Goal: Communication & Community: Answer question/provide support

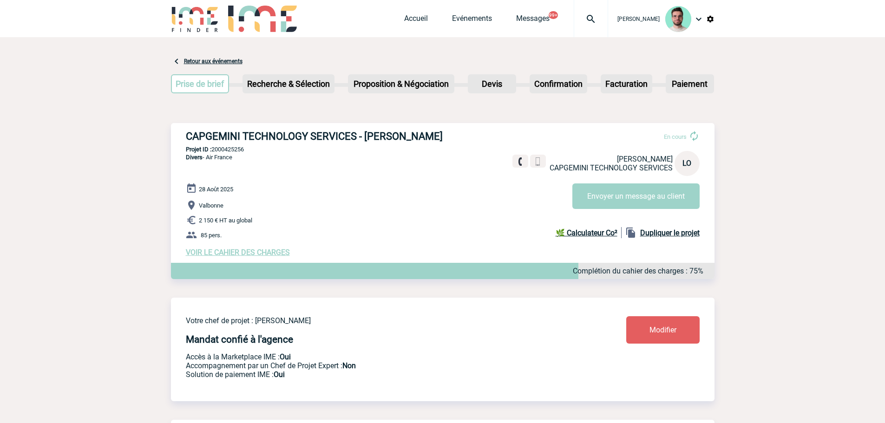
click at [373, 195] on div "28 Août 2025 Valbonne 2 150 € HT au global 85 pers. VOIR LE CAHIER DES CHARGES …" at bounding box center [450, 220] width 529 height 74
click at [587, 202] on button "Envoyer un message au client" at bounding box center [635, 197] width 127 height 26
click at [289, 136] on h3 "CAPGEMINI TECHNOLOGY SERVICES - [PERSON_NAME]" at bounding box center [325, 137] width 279 height 12
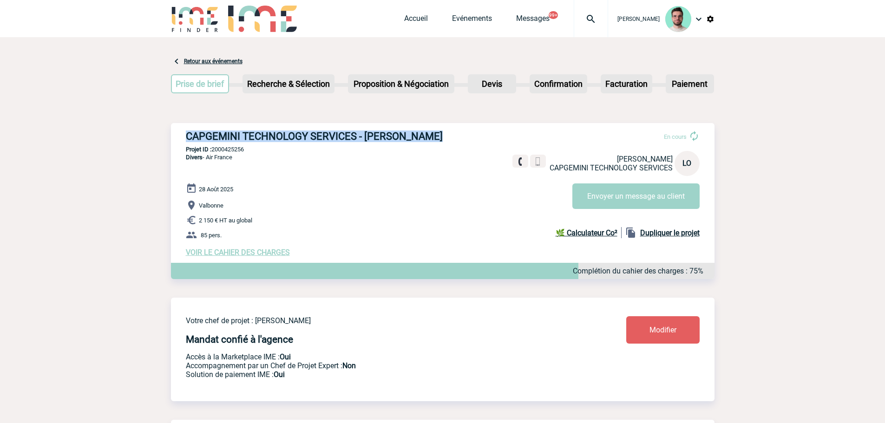
copy div "CAPGEMINI TECHNOLOGY SERVICES - [PERSON_NAME]"
click at [237, 149] on p "Projet ID : 2000425256" at bounding box center [443, 149] width 544 height 7
copy p "2000425256"
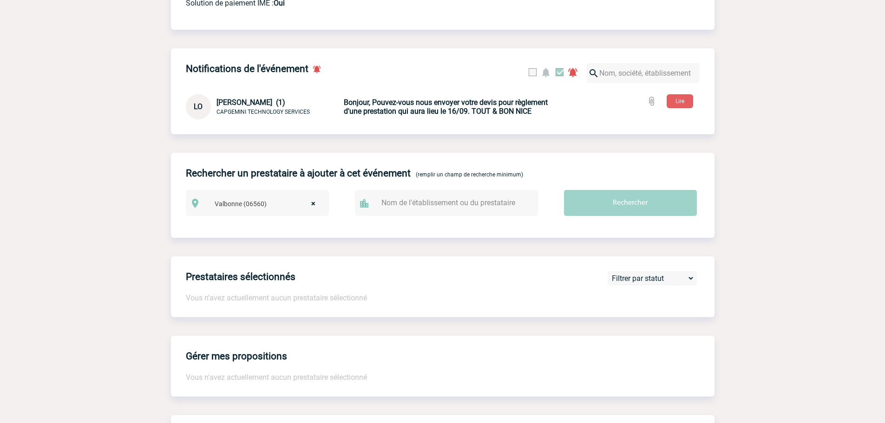
scroll to position [139, 0]
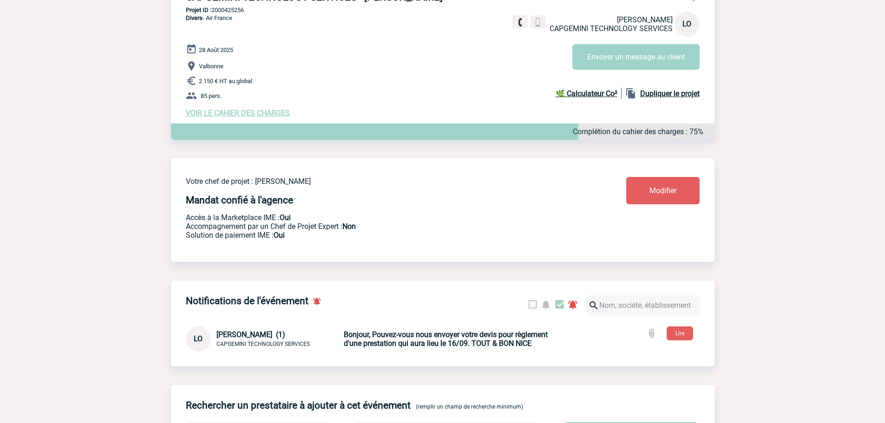
click at [226, 117] on span "VOIR LE CAHIER DES CHARGES" at bounding box center [238, 113] width 104 height 9
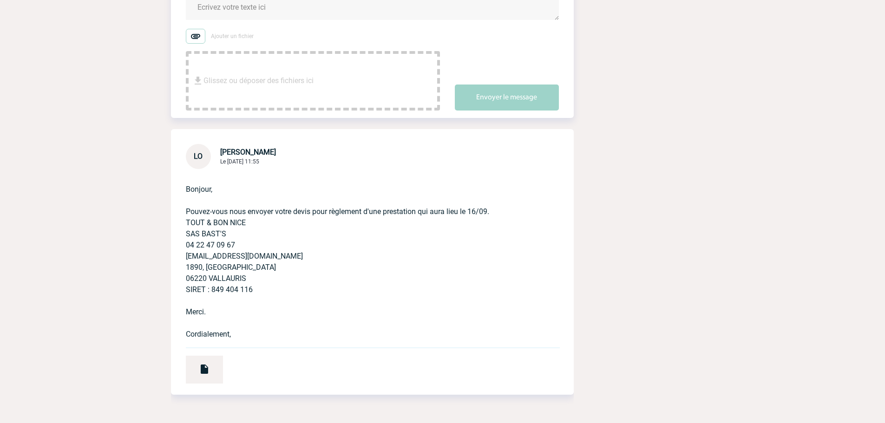
scroll to position [204, 0]
click at [203, 363] on img at bounding box center [204, 368] width 11 height 11
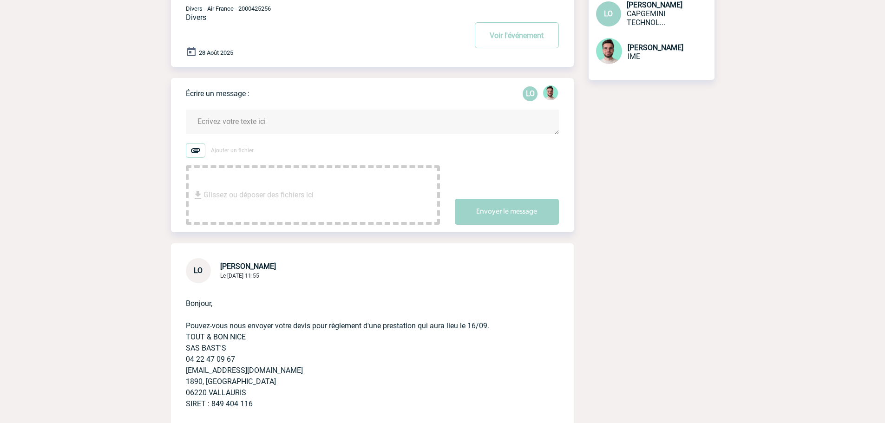
scroll to position [0, 0]
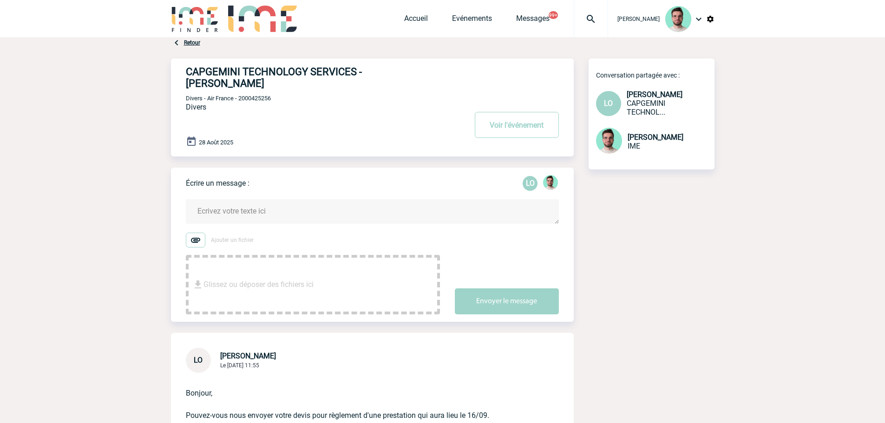
click at [388, 76] on h4 "CAPGEMINI TECHNOLOGY SERVICES - [PERSON_NAME]" at bounding box center [312, 77] width 253 height 23
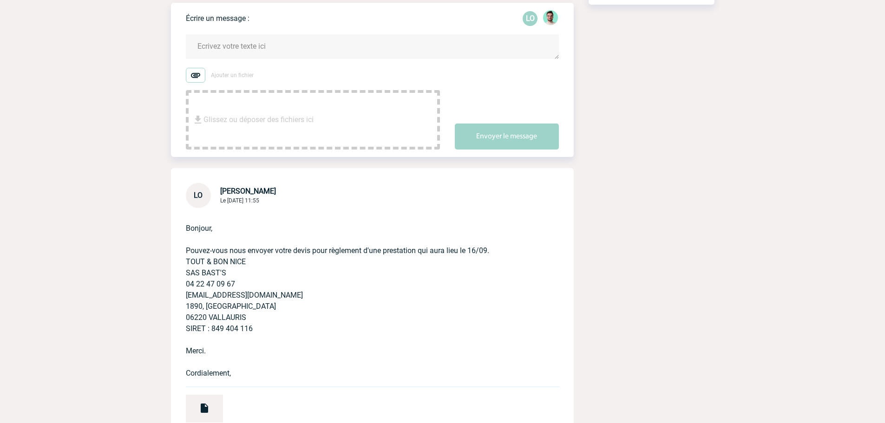
scroll to position [186, 0]
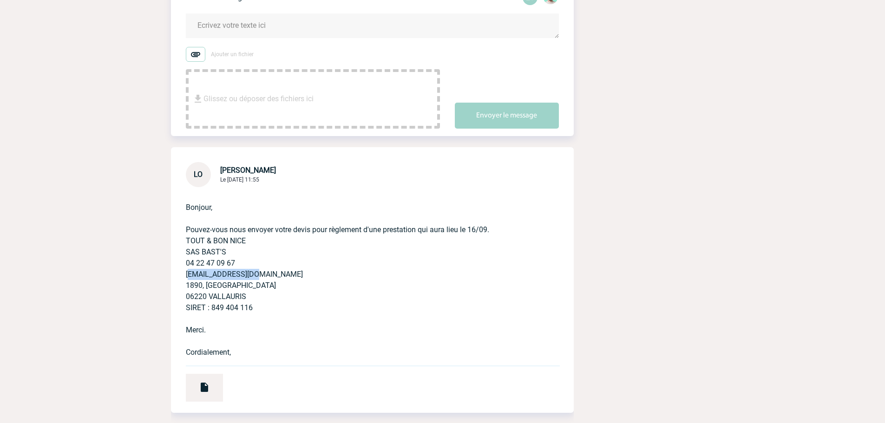
drag, startPoint x: 264, startPoint y: 267, endPoint x: 176, endPoint y: 267, distance: 88.8
click at [176, 267] on div "Bonjour, Pouvez-vous nous envoyer votre devis pour règlement d'une prestation q…" at bounding box center [372, 300] width 403 height 226
copy p "NICE@TOUTETBON.FR"
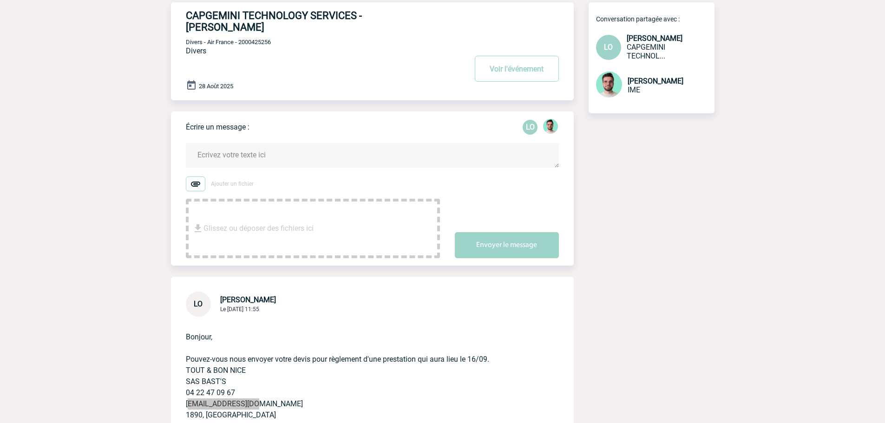
scroll to position [0, 0]
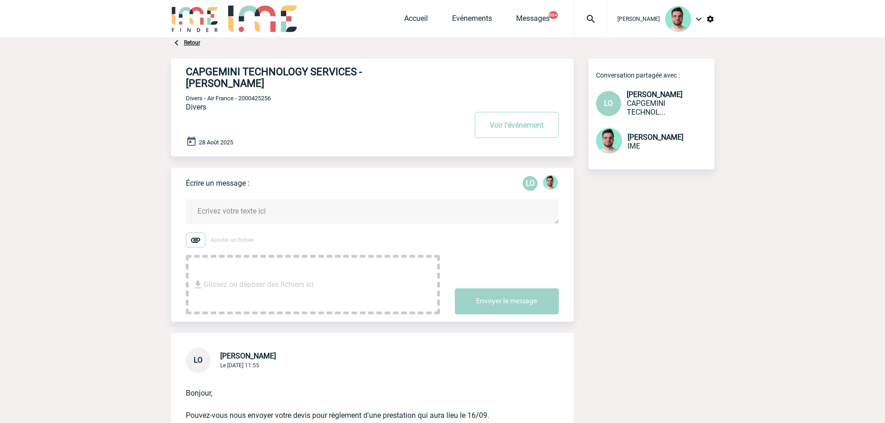
click at [259, 95] on span "Divers - Air France - 2000425256" at bounding box center [228, 98] width 85 height 7
copy span "2000425256"
click at [486, 118] on button "Voir l'événement" at bounding box center [517, 125] width 84 height 26
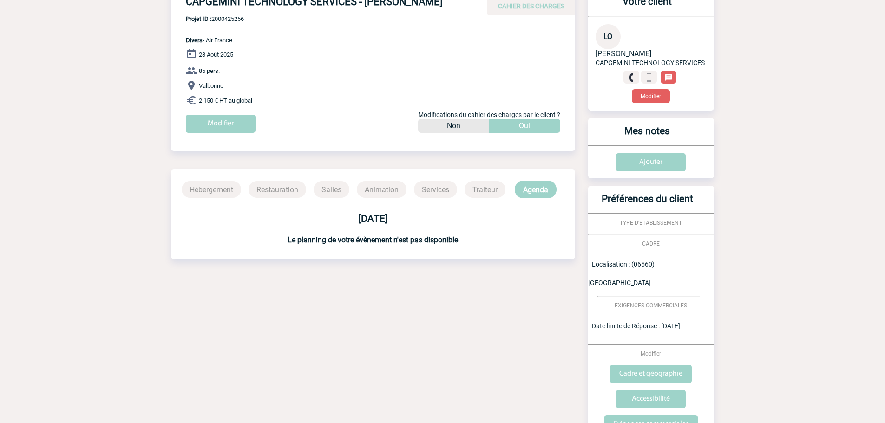
scroll to position [129, 0]
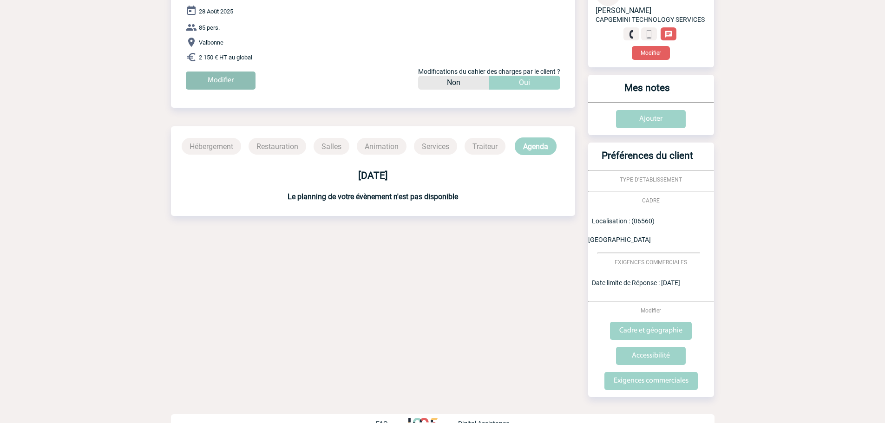
click at [217, 88] on input "Modifier" at bounding box center [221, 81] width 70 height 18
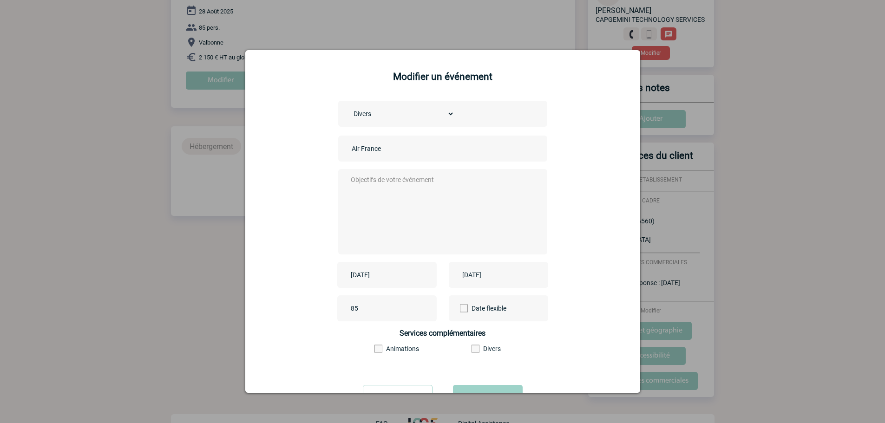
click at [390, 271] on input "2025-08-28" at bounding box center [381, 275] width 64 height 12
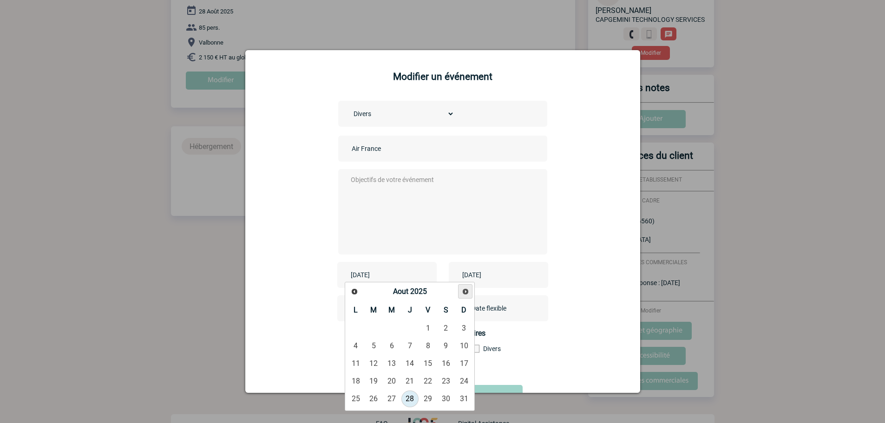
click at [465, 293] on span "Suivant" at bounding box center [465, 291] width 7 height 7
click at [373, 364] on link "16" at bounding box center [373, 363] width 17 height 17
type input "2025-09-16"
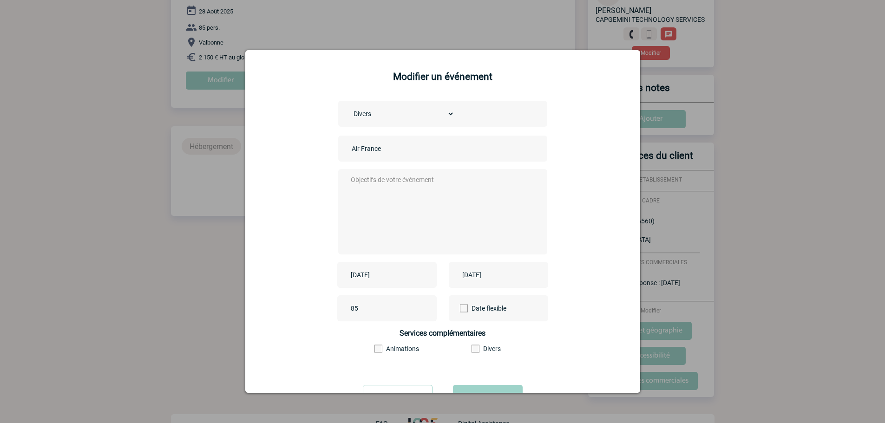
click at [474, 289] on div "Choisissez un type d'évènement Séminaire avec nuitée Séminaire sans nuitée Repa…" at bounding box center [443, 238] width 372 height 275
click at [482, 276] on input "2025-08-28" at bounding box center [492, 275] width 64 height 12
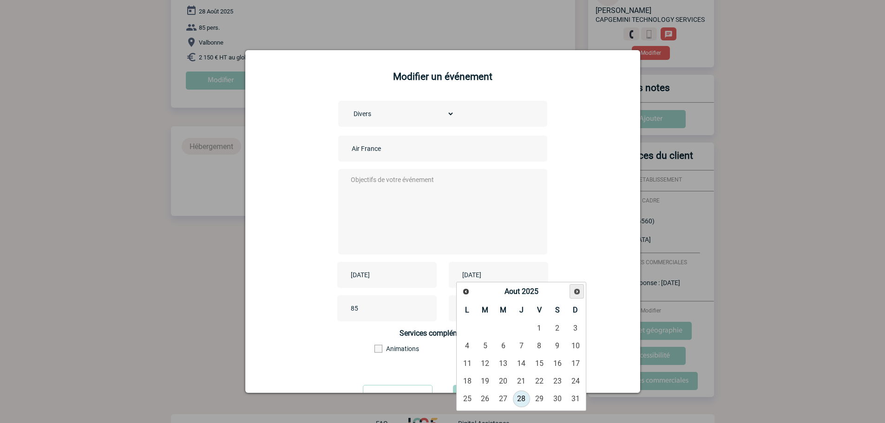
click at [578, 291] on span "Suivant" at bounding box center [576, 291] width 7 height 7
click at [489, 366] on link "16" at bounding box center [485, 363] width 17 height 17
type input "2025-09-16"
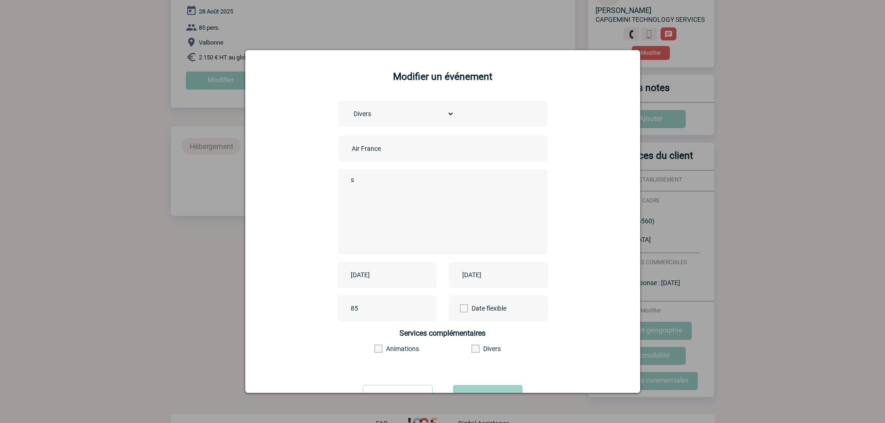
click at [398, 184] on textarea "s" at bounding box center [441, 211] width 184 height 74
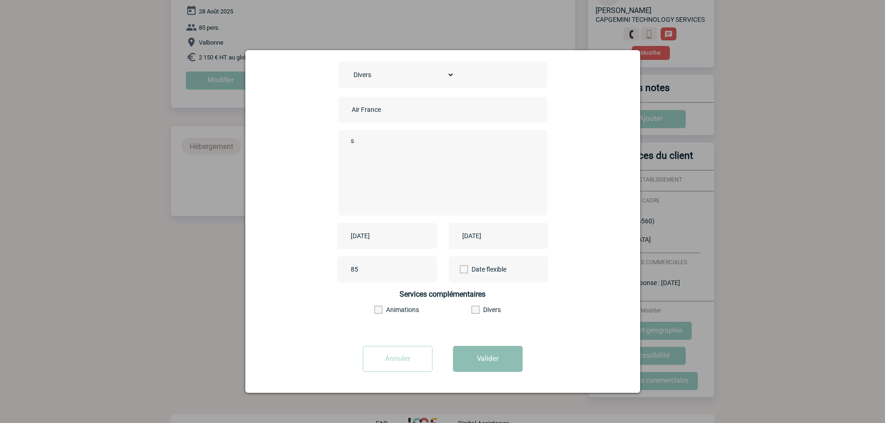
type textarea "s"
click at [497, 356] on button "Valider" at bounding box center [488, 359] width 70 height 26
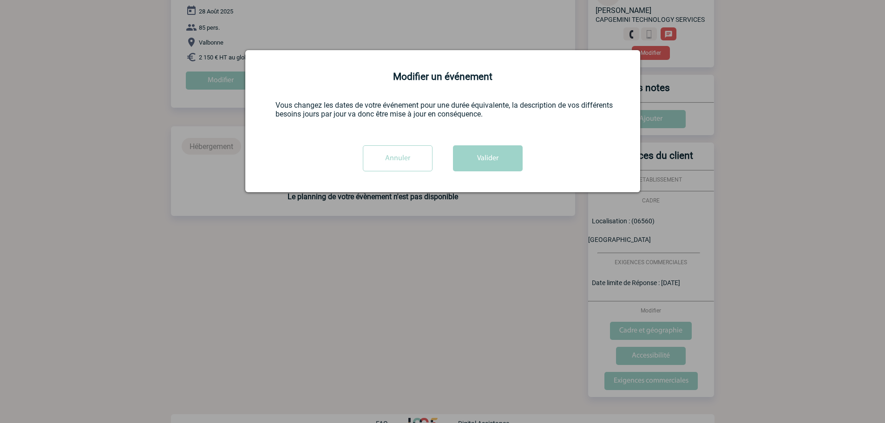
scroll to position [0, 0]
click at [493, 164] on button "Valider" at bounding box center [488, 158] width 70 height 26
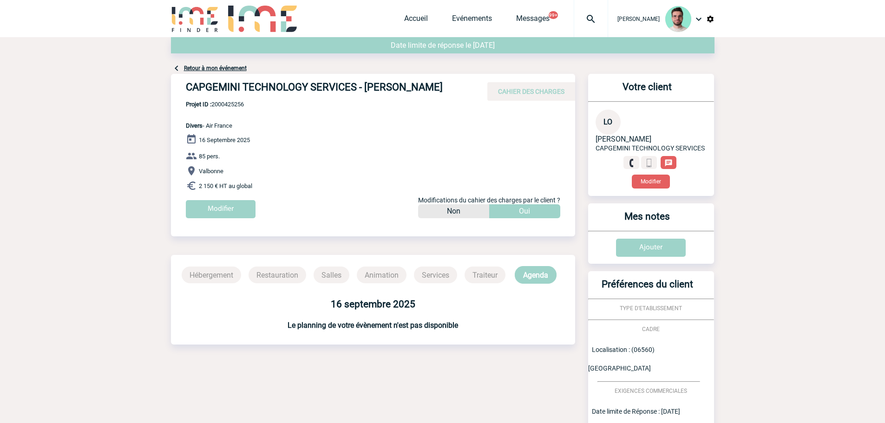
click at [214, 66] on link "Retour à mon événement" at bounding box center [215, 68] width 63 height 7
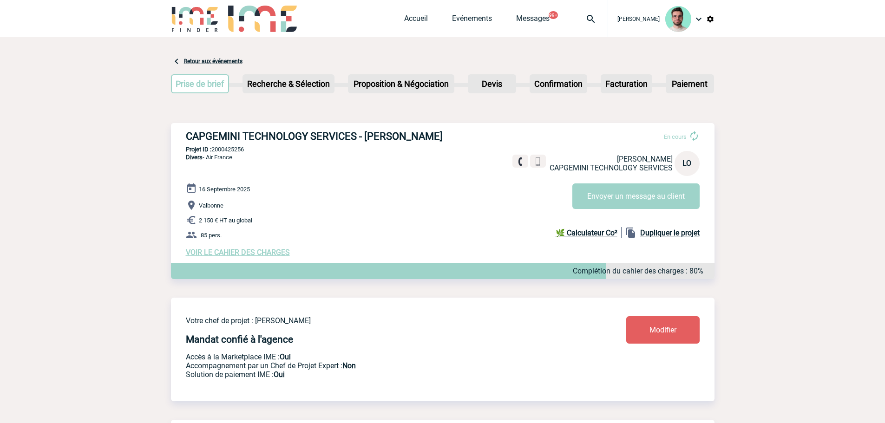
click at [432, 202] on p "Valbonne" at bounding box center [450, 205] width 529 height 11
click at [414, 22] on link "Accueil" at bounding box center [416, 20] width 24 height 13
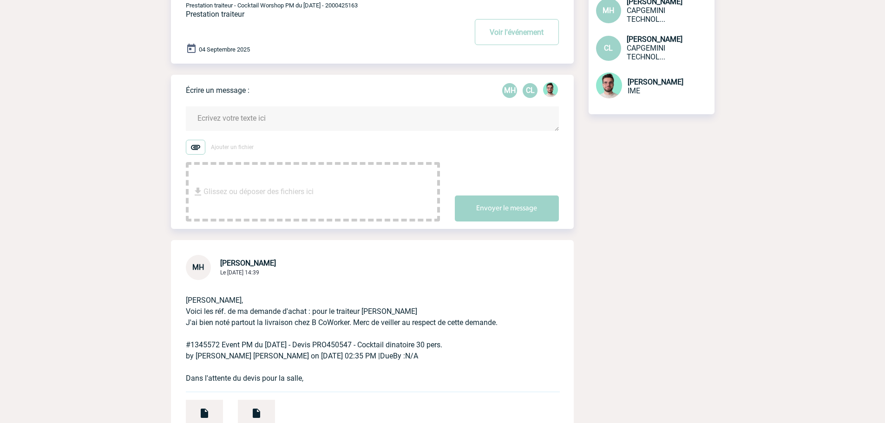
scroll to position [139, 0]
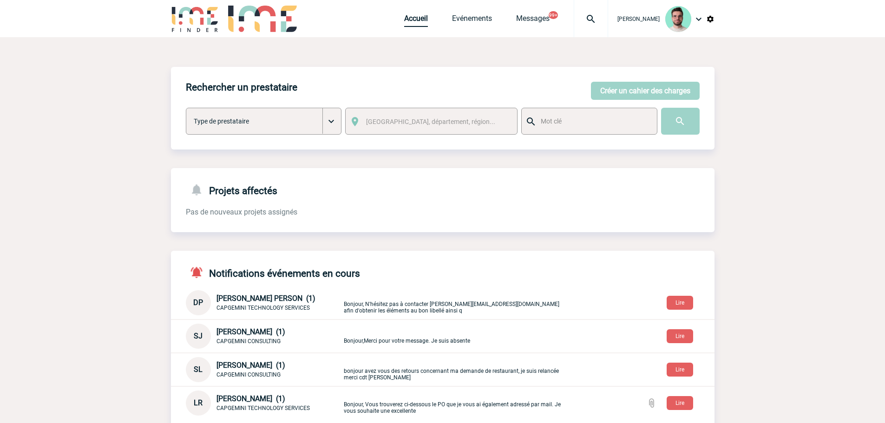
click at [414, 22] on link "Accueil" at bounding box center [416, 20] width 24 height 13
click at [594, 22] on img at bounding box center [590, 18] width 33 height 11
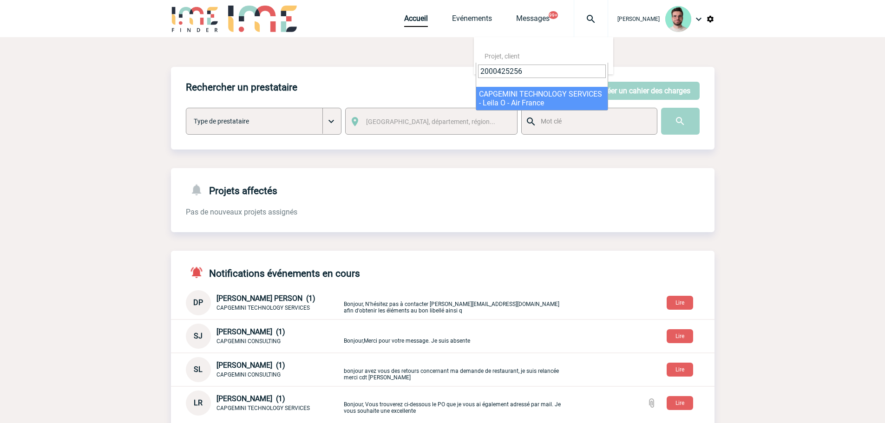
type input "2000425256"
select select "24757"
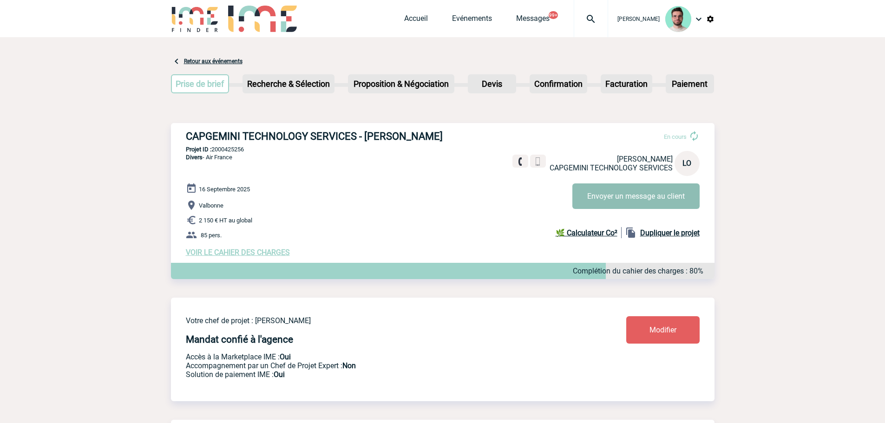
click at [605, 199] on button "Envoyer un message au client" at bounding box center [635, 197] width 127 height 26
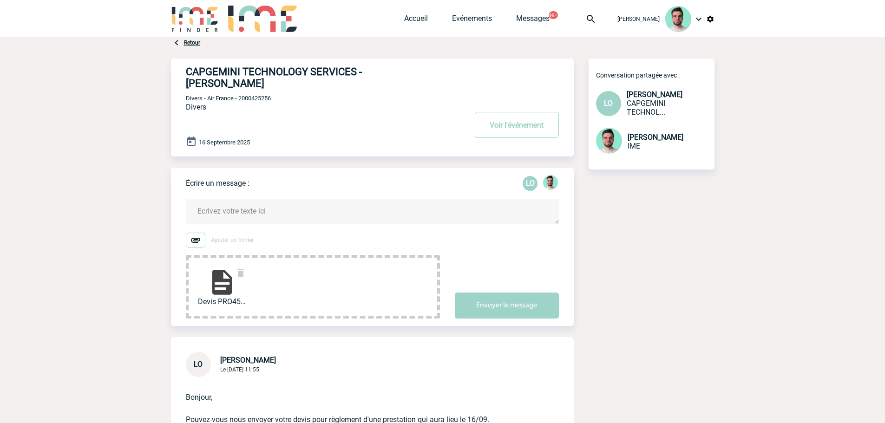
click at [266, 199] on textarea at bounding box center [372, 211] width 373 height 25
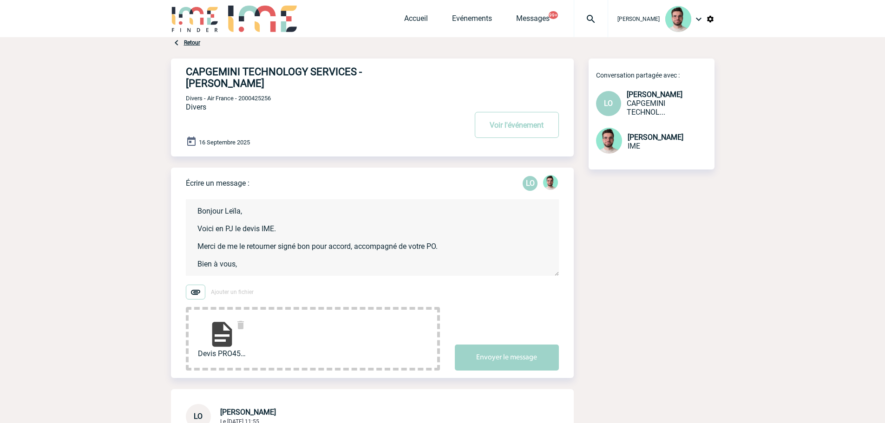
scroll to position [2, 0]
type textarea "Bonjour Leïla, Voici en PJ le devis IME. Merci de me le retourner signé bon pou…"
click at [504, 352] on button "Envoyer le message" at bounding box center [507, 358] width 104 height 26
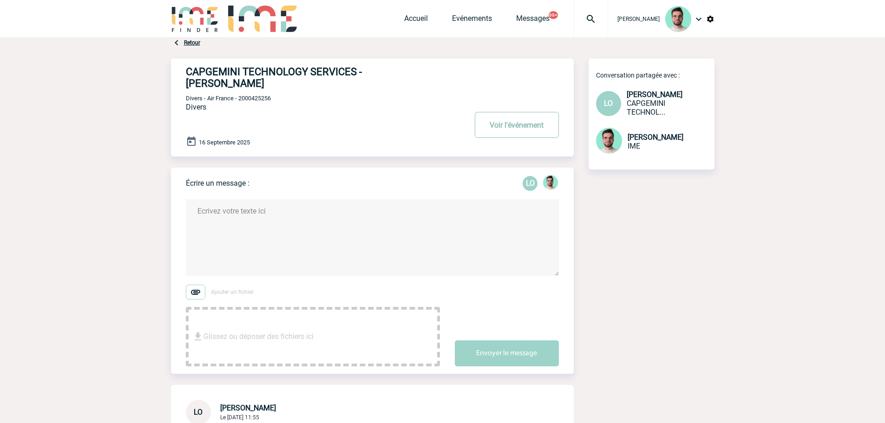
scroll to position [0, 0]
click at [526, 119] on button "Voir l'événement" at bounding box center [517, 125] width 84 height 26
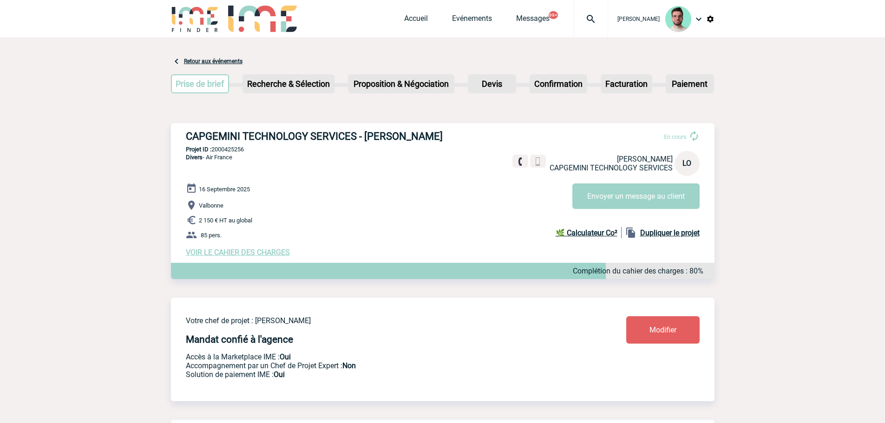
click at [231, 149] on p "Projet ID : 2000425256" at bounding box center [443, 149] width 544 height 7
copy p "2000425256"
click at [408, 18] on link "Accueil" at bounding box center [416, 20] width 24 height 13
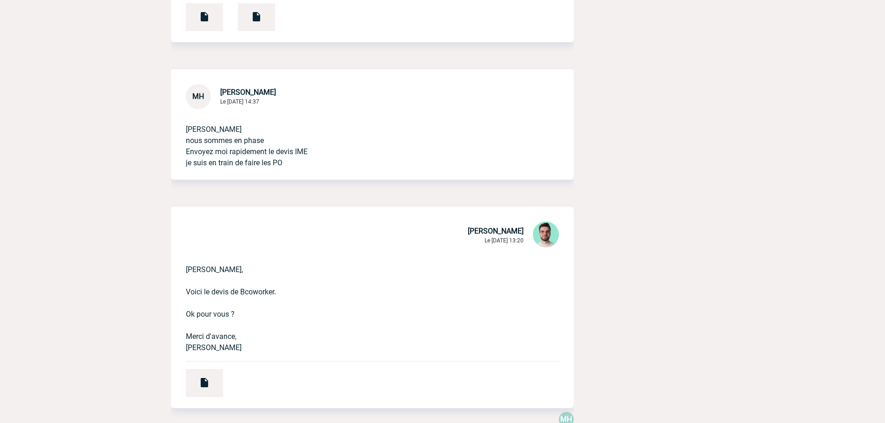
scroll to position [558, 0]
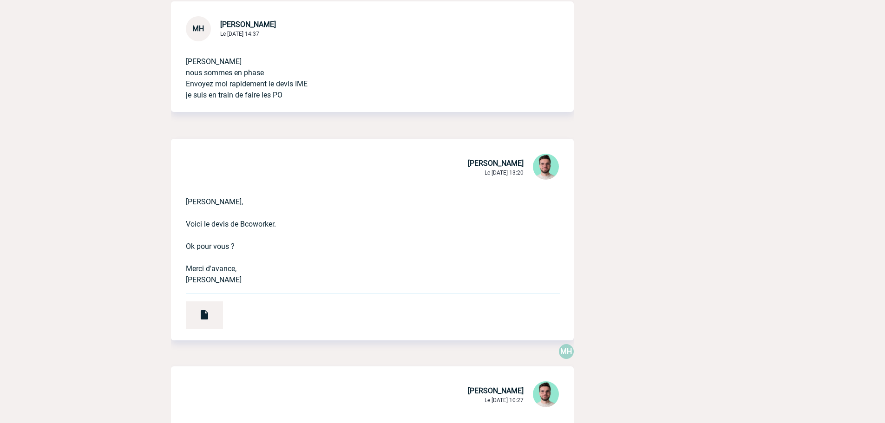
click at [223, 315] on div "Marie-Claude, Voici le devis de Bcoworker. Ok pour vous ? Merci d'avance, Benja…" at bounding box center [372, 261] width 403 height 159
click at [220, 316] on div at bounding box center [204, 316] width 37 height 28
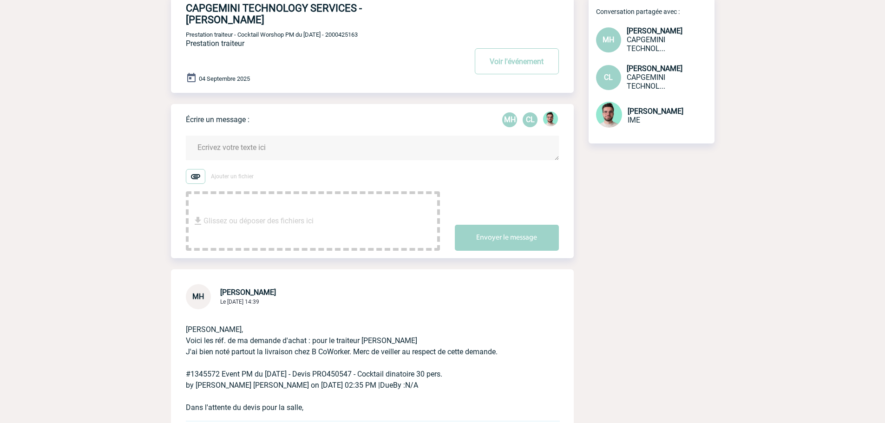
scroll to position [0, 0]
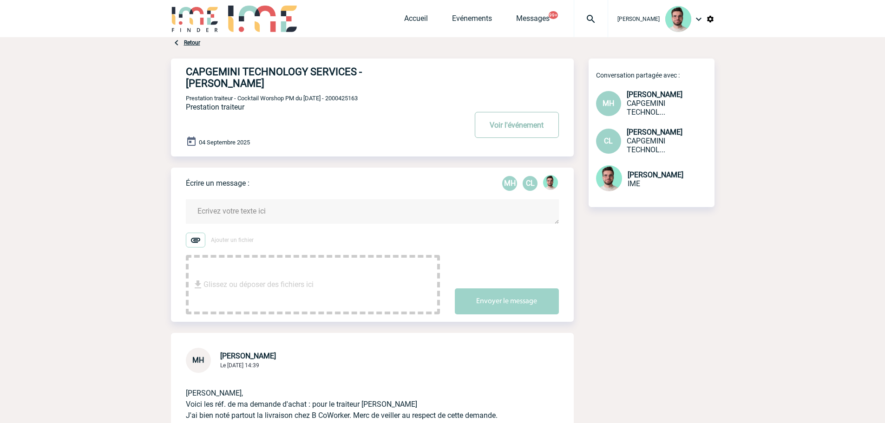
click at [496, 128] on button "Voir l'événement" at bounding box center [517, 125] width 84 height 26
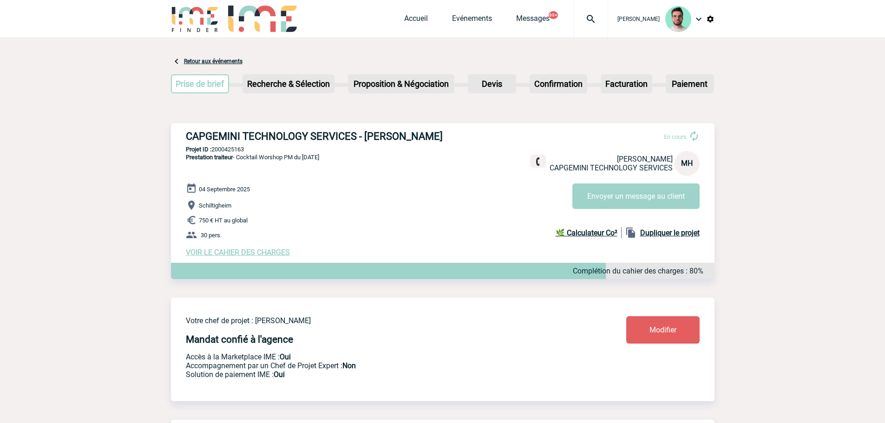
click at [236, 159] on div "CAPGEMINI TECHNOLOGY SERVICES - [PERSON_NAME] En cours [PERSON_NAME] CAPGEMINI …" at bounding box center [443, 193] width 544 height 141
copy p "2000425163"
click at [651, 214] on div "[DATE] [GEOGRAPHIC_DATA] 750 € HT au global 30 pers. VOIR LE CAHIER DES CHARGES…" at bounding box center [450, 220] width 529 height 74
click at [651, 206] on button "Envoyer un message au client" at bounding box center [635, 197] width 127 height 26
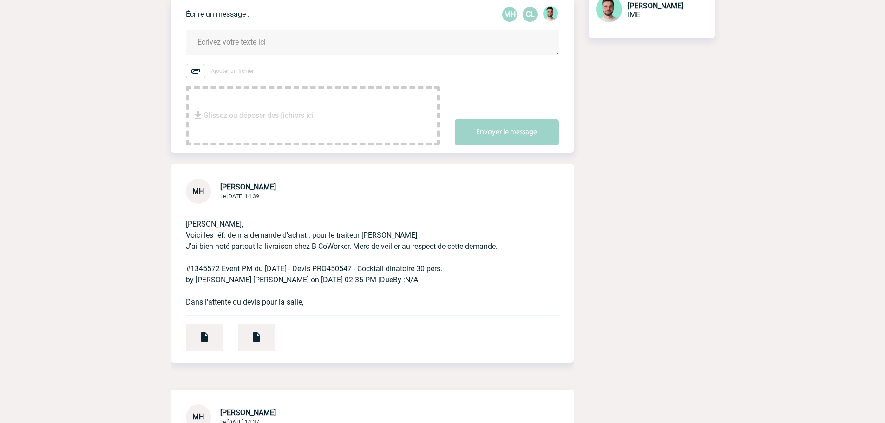
scroll to position [232, 0]
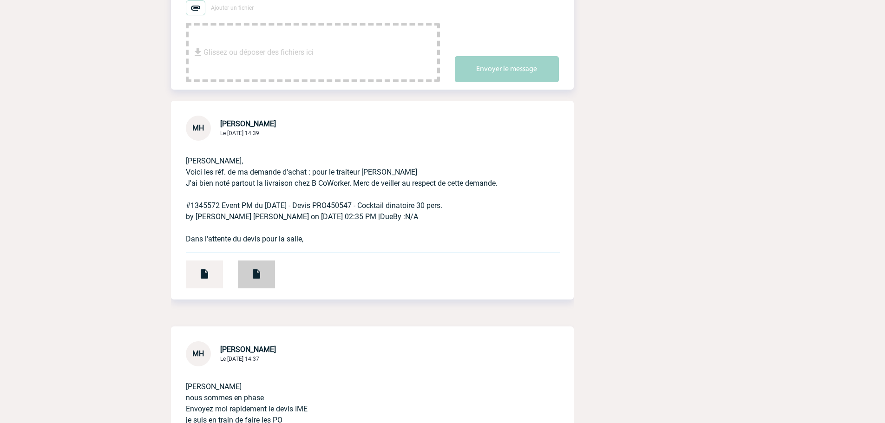
click at [256, 275] on img at bounding box center [256, 274] width 11 height 11
click at [205, 307] on div at bounding box center [372, 314] width 403 height 23
click at [201, 269] on div at bounding box center [204, 275] width 37 height 28
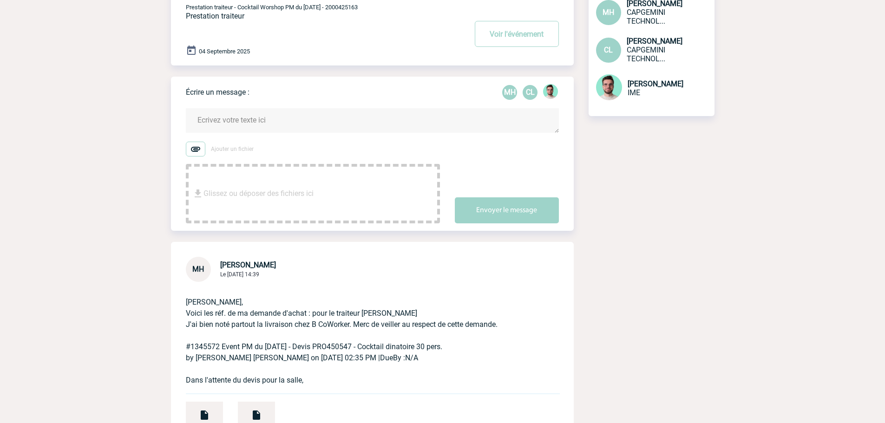
scroll to position [0, 0]
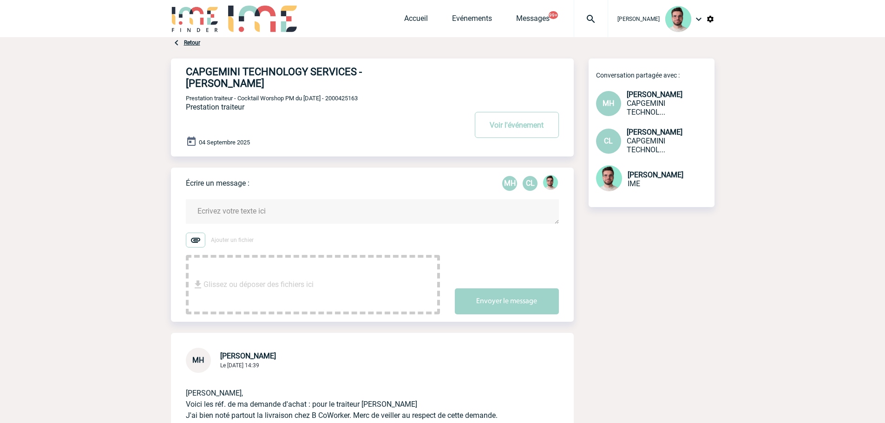
click at [352, 98] on span "Prestation traiteur - Cocktail Worshop PM du 04.09.25 - 2000425163" at bounding box center [272, 98] width 172 height 7
copy span "2000425163"
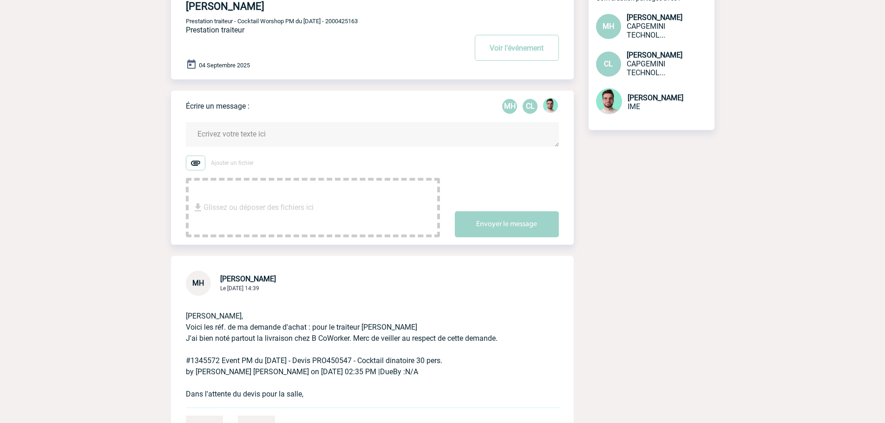
scroll to position [139, 0]
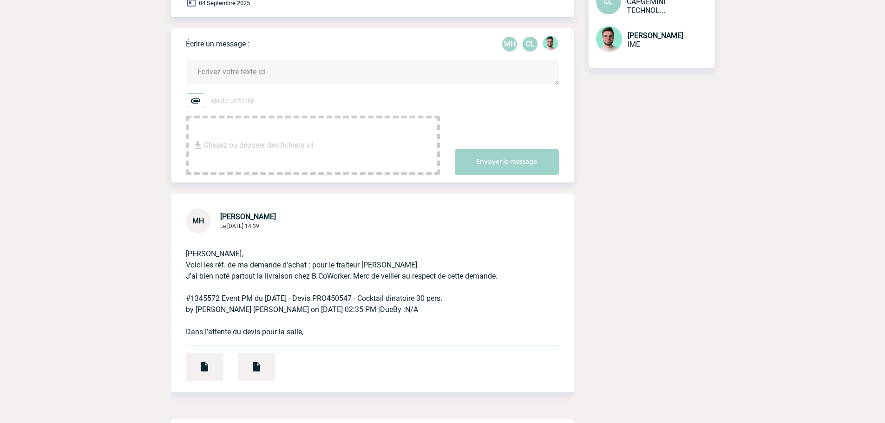
click at [214, 301] on p "Benjamin, Voici les réf. de ma demande d'achat : pour le traiteur Kieffer J'ai …" at bounding box center [359, 286] width 347 height 104
copy p "1345572"
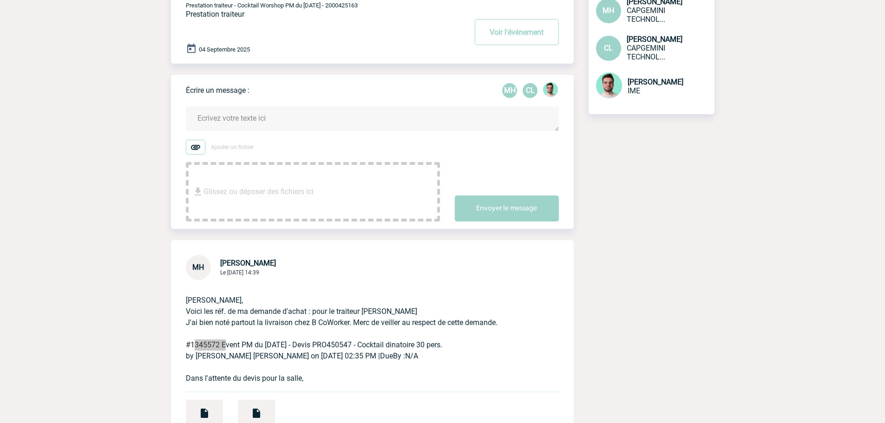
scroll to position [0, 0]
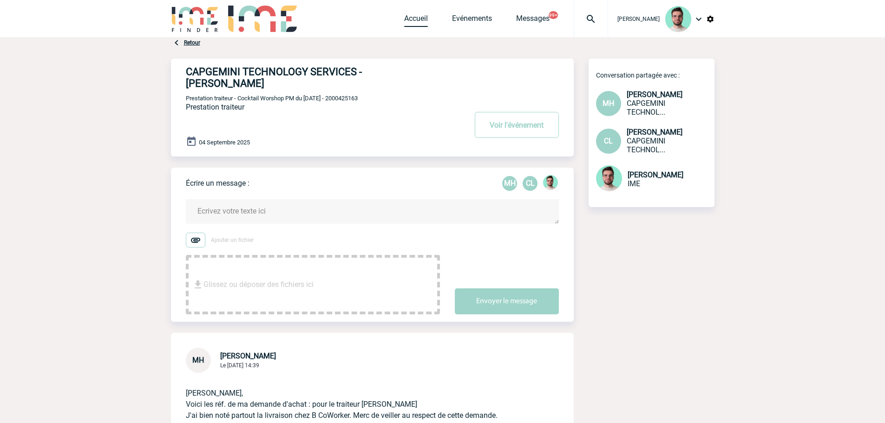
click at [413, 16] on link "Accueil" at bounding box center [416, 20] width 24 height 13
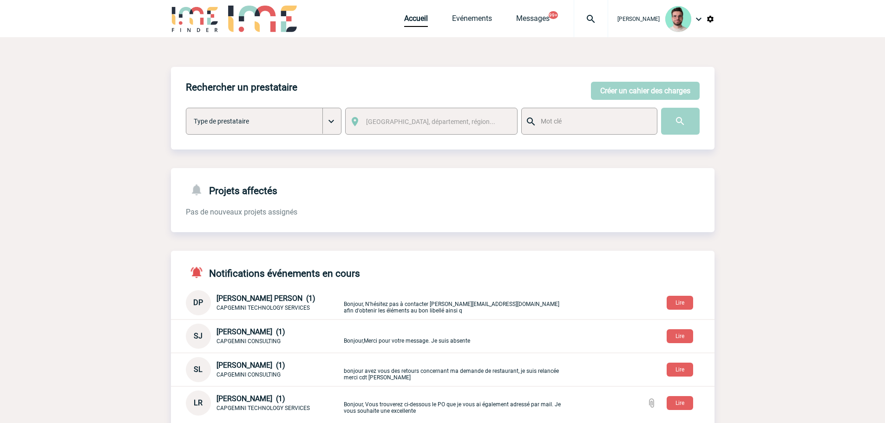
click at [591, 23] on img at bounding box center [590, 18] width 33 height 11
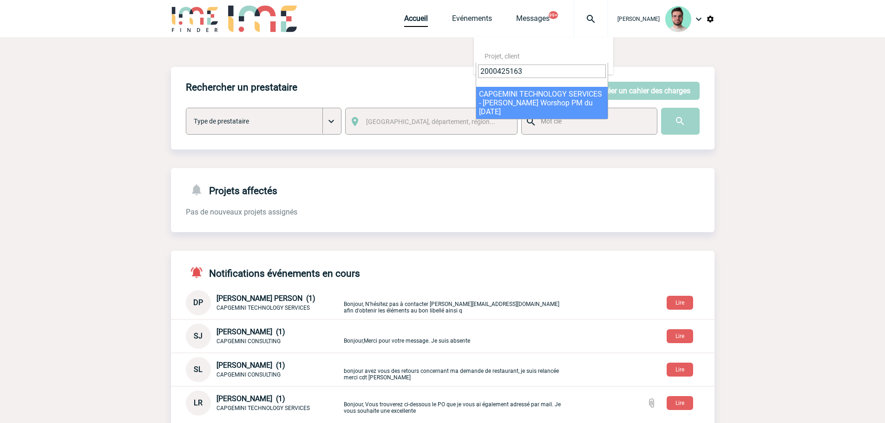
type input "2000425163"
select select "24664"
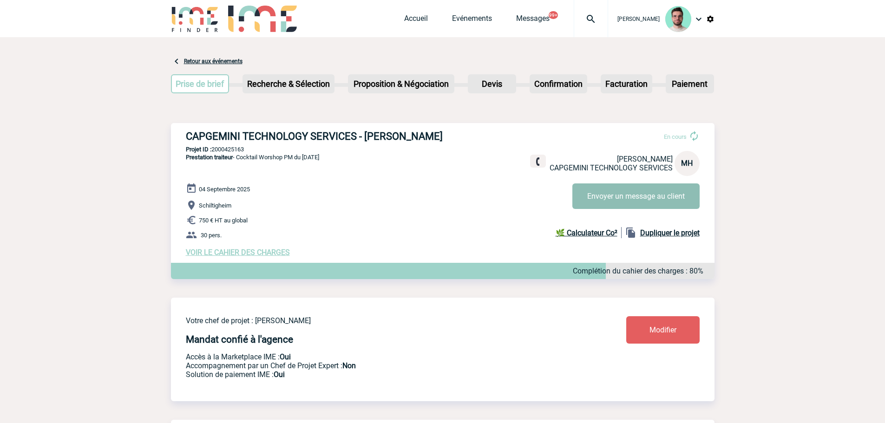
click at [616, 194] on button "Envoyer un message au client" at bounding box center [635, 197] width 127 height 26
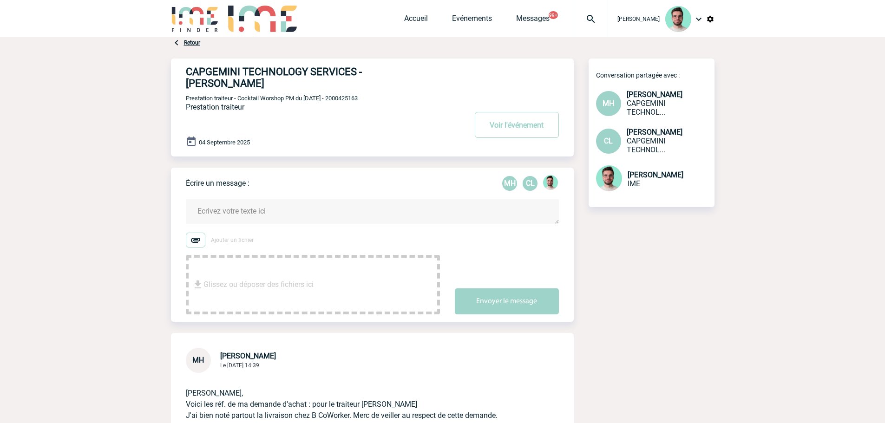
scroll to position [93, 0]
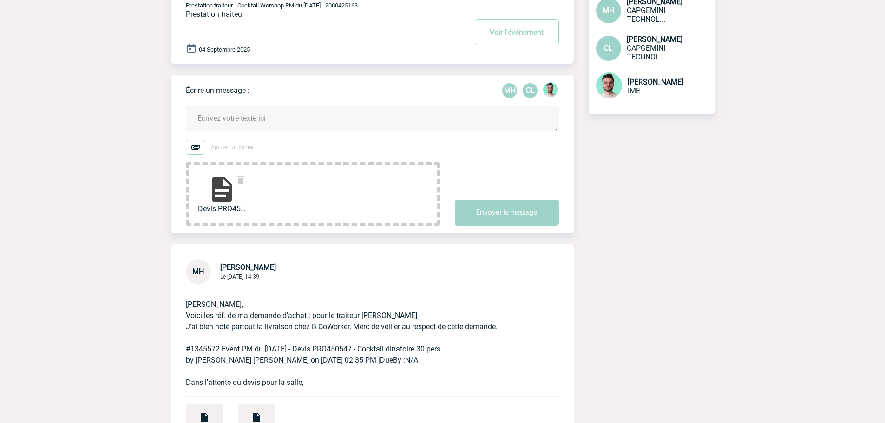
click at [256, 116] on textarea at bounding box center [372, 118] width 373 height 25
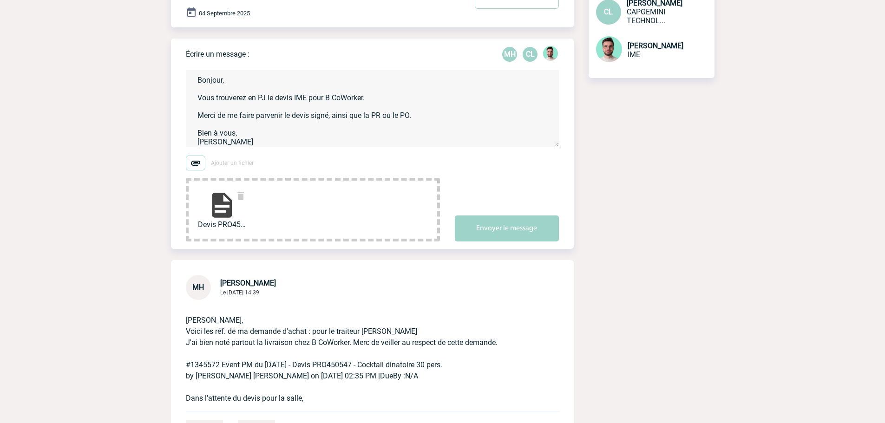
scroll to position [186, 0]
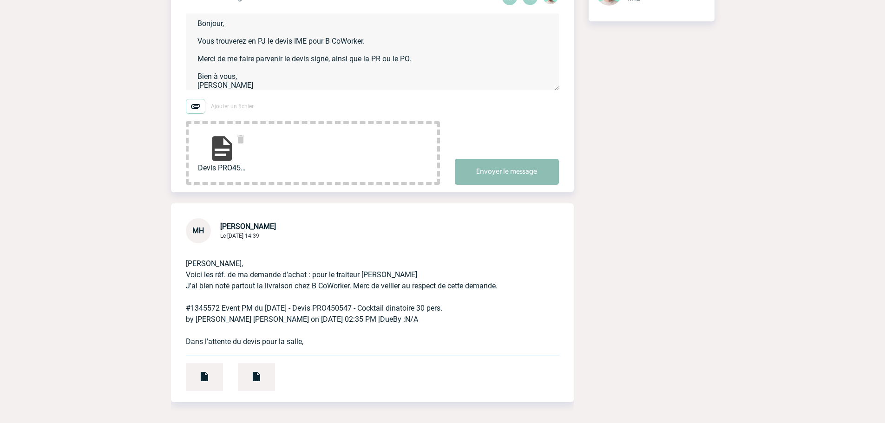
type textarea "Bonjour, Vous trouverez en PJ le devis IME pour B CoWorker. Merci de me faire p…"
click at [509, 167] on button "Envoyer le message" at bounding box center [507, 172] width 104 height 26
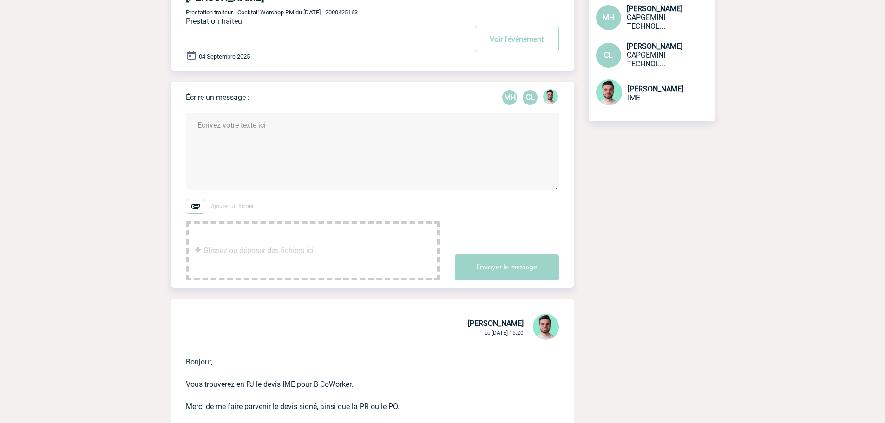
scroll to position [0, 0]
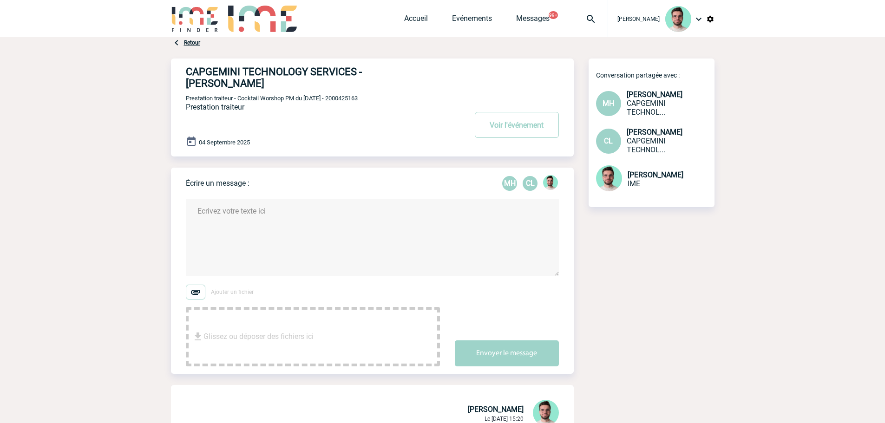
click at [349, 96] on div "CAPGEMINI TECHNOLOGY SERVICES - Marie Claude HESNARD Voir l'événement Prestatio…" at bounding box center [380, 104] width 388 height 91
click at [352, 102] on span "Prestation traiteur - Cocktail Worshop PM du 04.09.25 - 2000425163" at bounding box center [272, 98] width 172 height 7
copy span "2000425163"
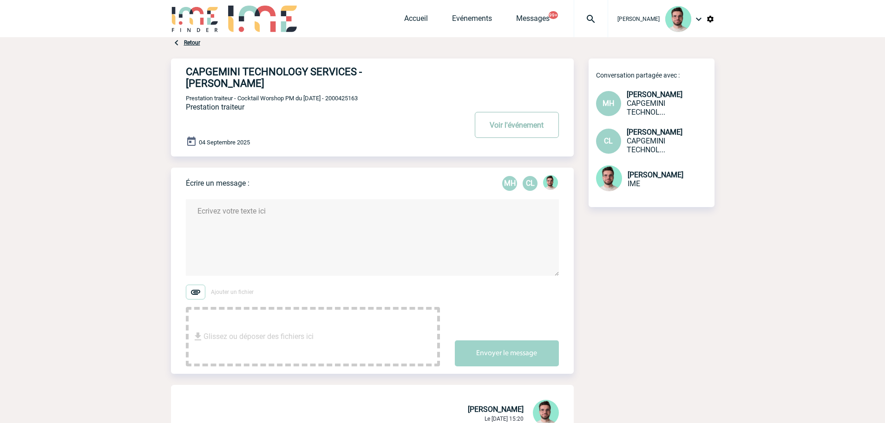
click at [529, 137] on button "Voir l'événement" at bounding box center [517, 125] width 84 height 26
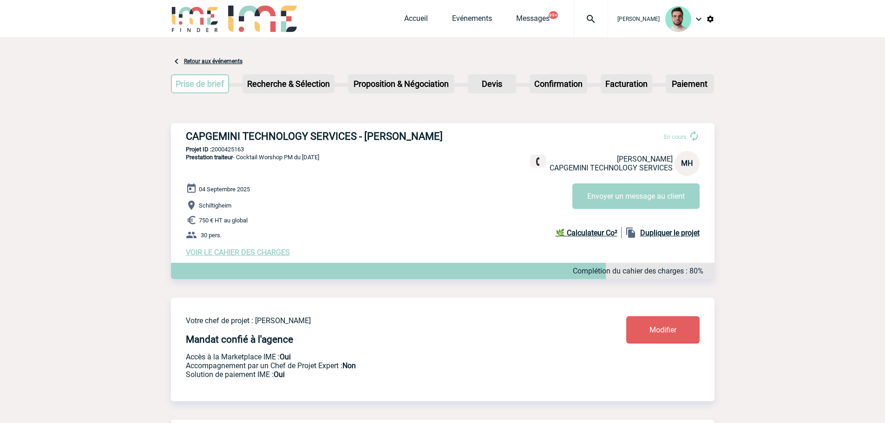
click at [237, 153] on p "Projet ID : 2000425163" at bounding box center [443, 149] width 544 height 7
copy p "2000425163"
click at [628, 209] on button "Envoyer un message au client" at bounding box center [635, 197] width 127 height 26
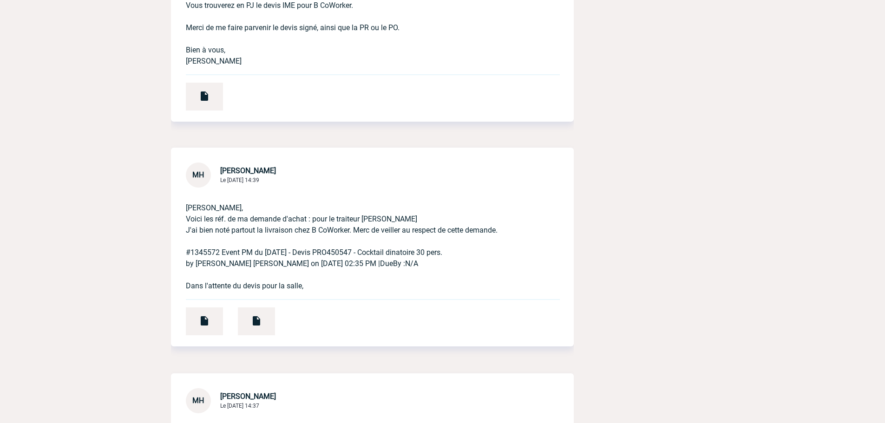
scroll to position [511, 0]
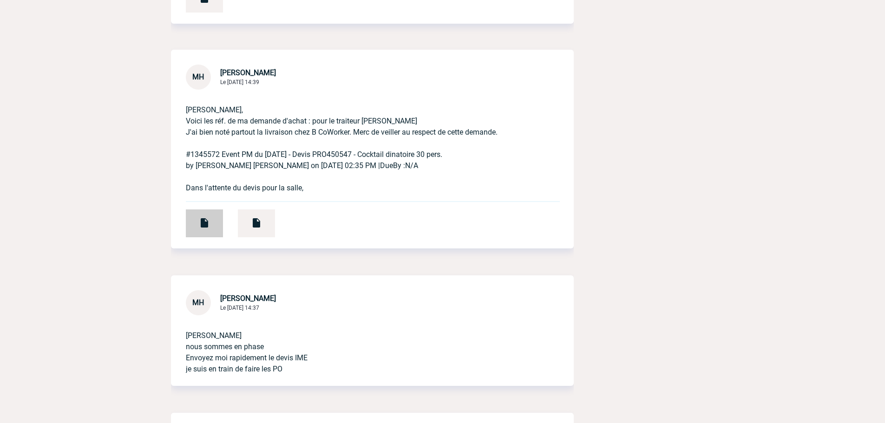
click at [209, 221] on img at bounding box center [204, 222] width 11 height 11
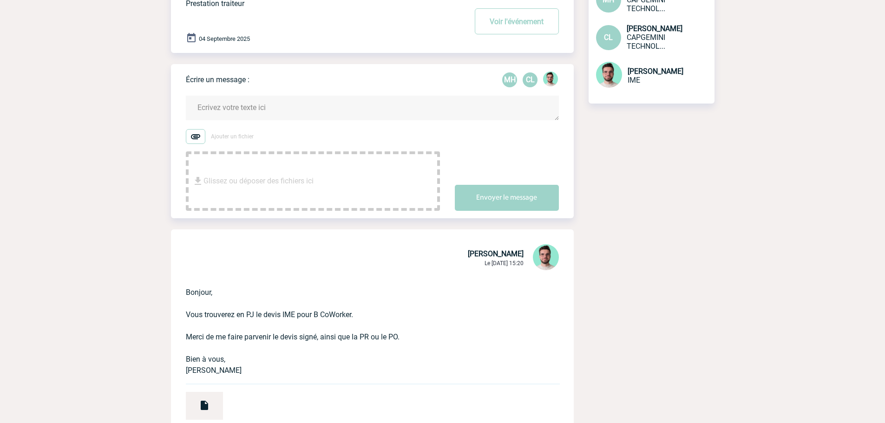
scroll to position [0, 0]
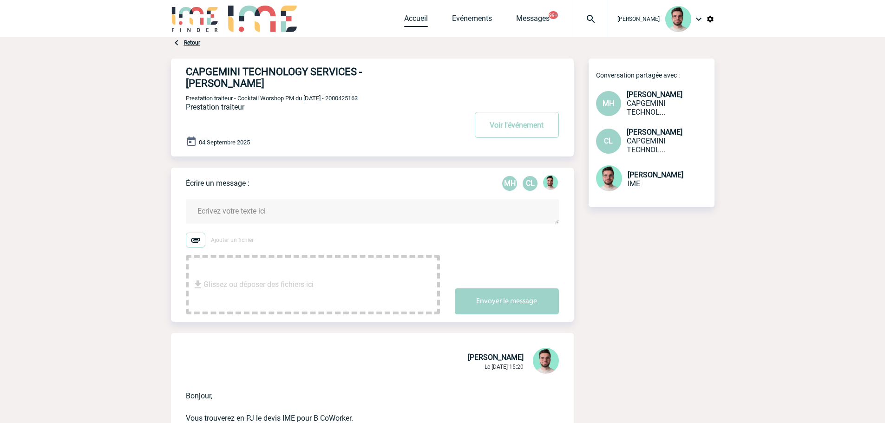
click at [411, 10] on div "Accueil Evénements Messages 99+ Projet, client Projet, client" at bounding box center [506, 18] width 204 height 37
click at [411, 19] on link "Accueil" at bounding box center [416, 20] width 24 height 13
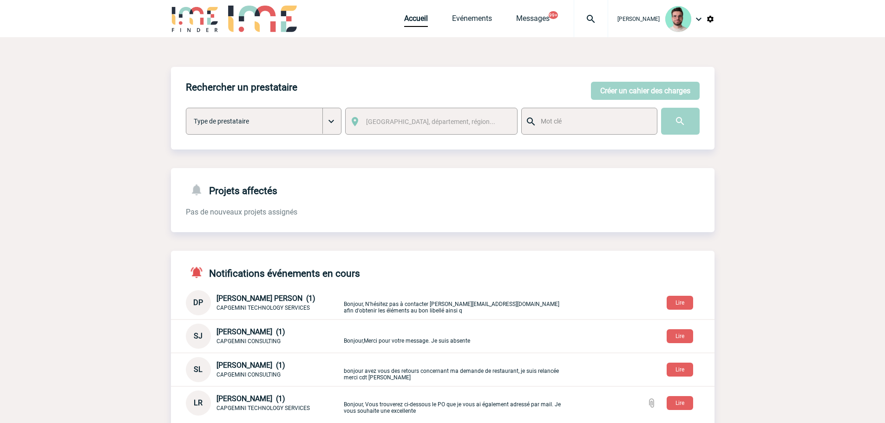
click at [595, 23] on img at bounding box center [590, 18] width 33 height 11
type input "2000424963"
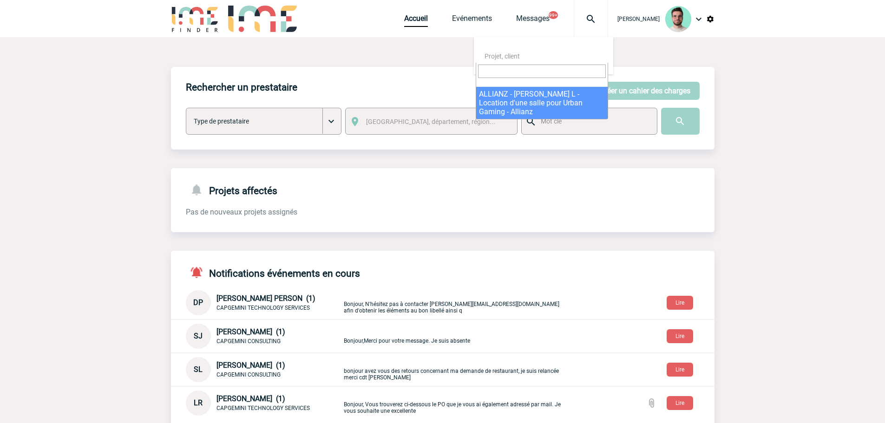
select select "24464"
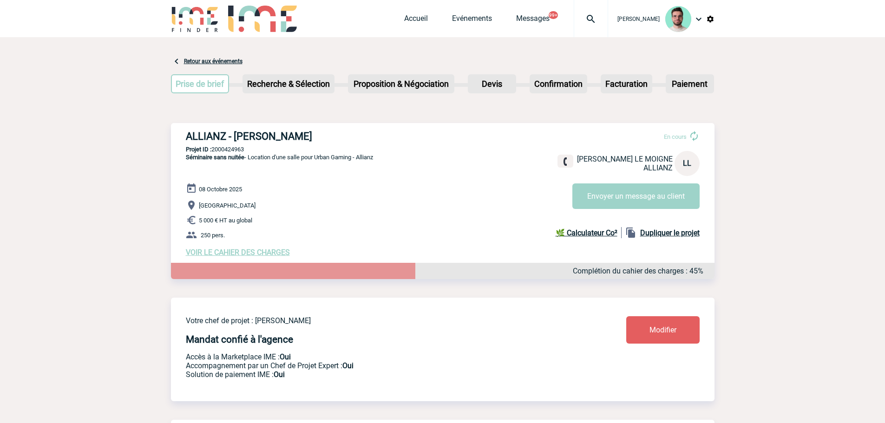
click at [244, 150] on p "Projet ID : 2000424963" at bounding box center [443, 149] width 544 height 7
copy p "2000424963"
click at [584, 21] on img at bounding box center [590, 18] width 33 height 11
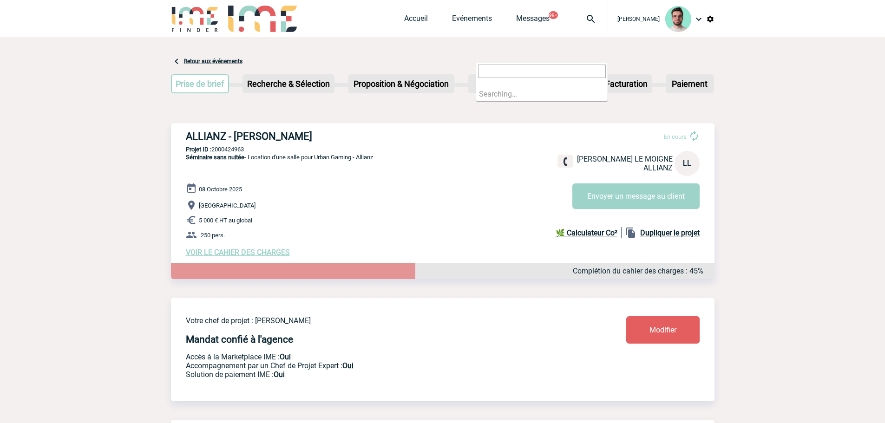
paste input "2000425065"
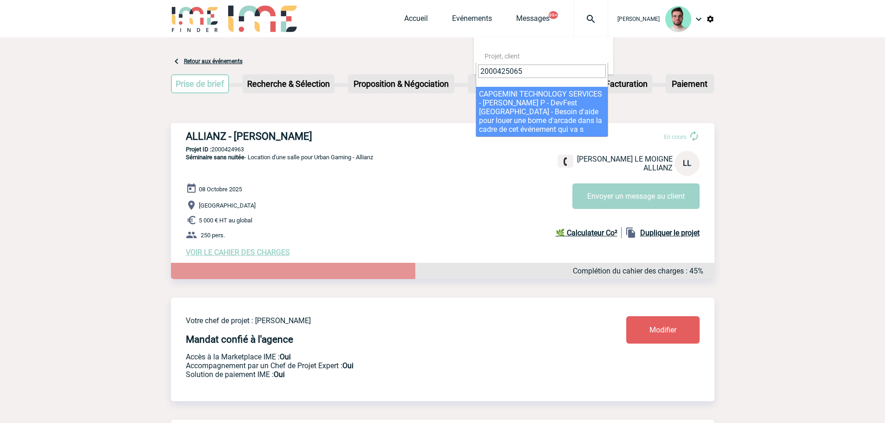
type input "2000425065"
select select "24566"
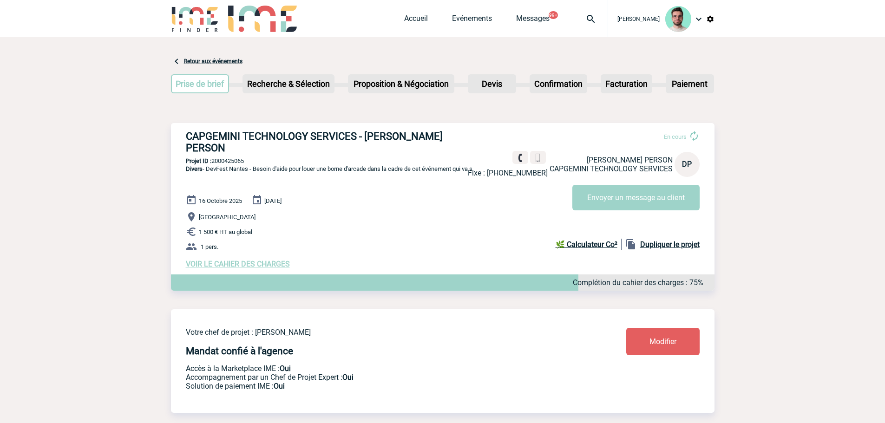
click at [621, 183] on div "En cours Fixe : [PHONE_NUMBER] [PERSON_NAME] PERSON CAPGEMINI TECHNOLOGY SERVIC…" at bounding box center [587, 166] width 239 height 87
click at [619, 191] on button "Envoyer un message au client" at bounding box center [635, 198] width 127 height 26
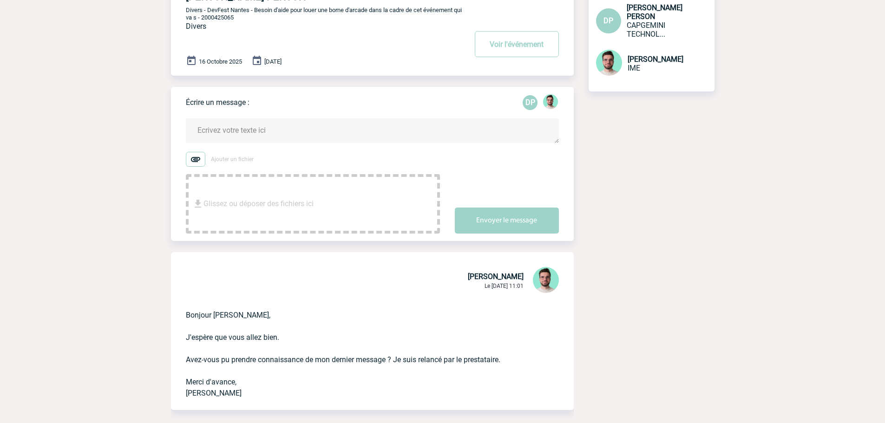
scroll to position [93, 0]
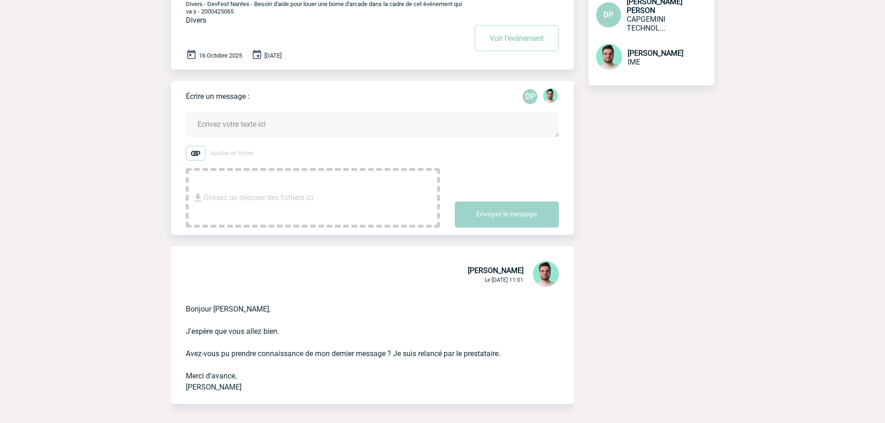
click at [272, 134] on textarea at bounding box center [372, 124] width 373 height 25
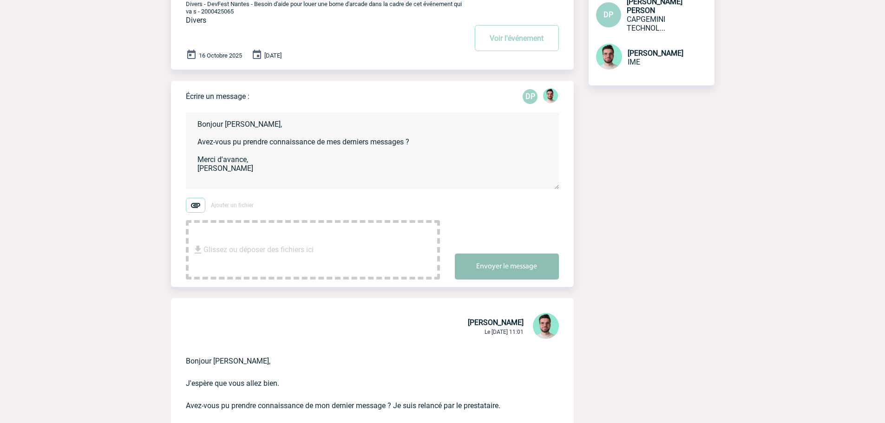
type textarea "Bonjour [PERSON_NAME], Avez-vous pu prendre connaissance de mes derniers messag…"
click at [493, 274] on button "Envoyer le message" at bounding box center [507, 267] width 104 height 26
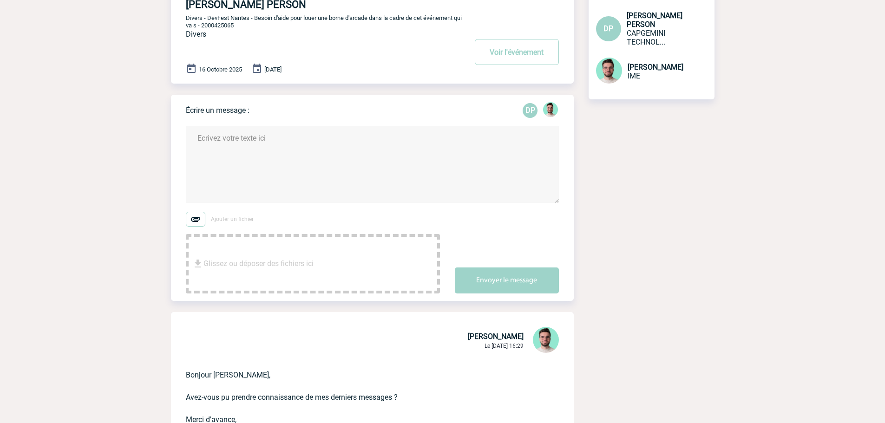
scroll to position [0, 0]
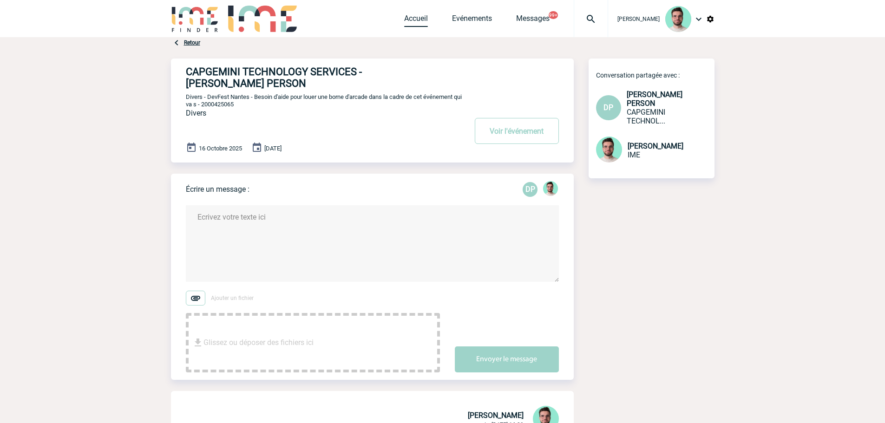
click at [404, 23] on link "Accueil" at bounding box center [416, 20] width 24 height 13
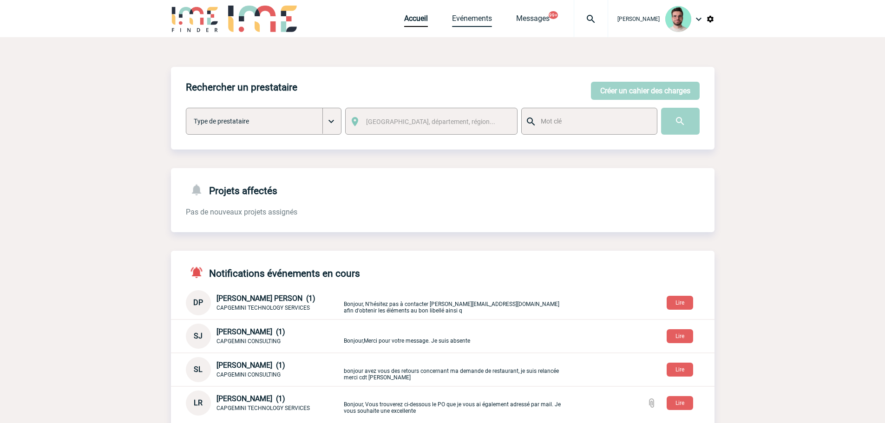
click at [470, 16] on link "Evénements" at bounding box center [472, 20] width 40 height 13
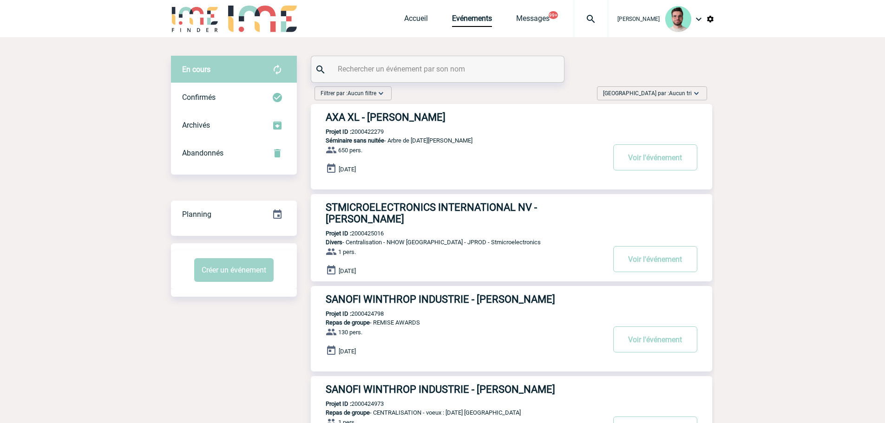
click at [427, 66] on input "text" at bounding box center [438, 68] width 207 height 13
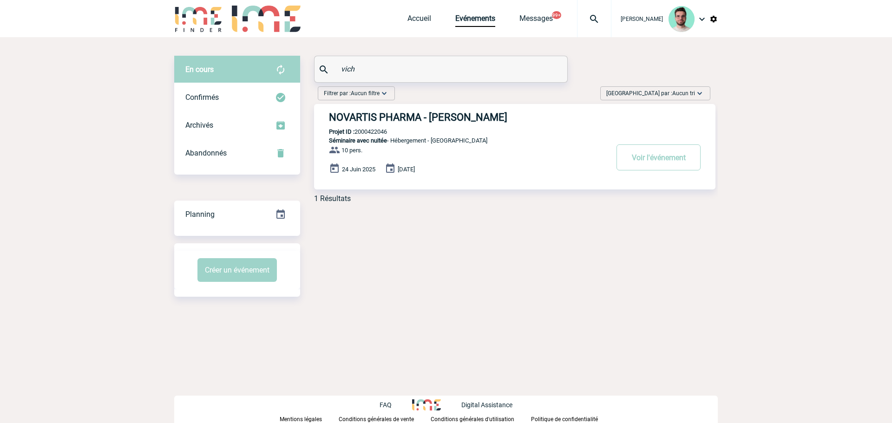
type input "vich"
click at [359, 129] on p "Projet ID : 2000422046" at bounding box center [350, 131] width 73 height 7
click at [364, 132] on p "Projet ID : 2000422046" at bounding box center [350, 131] width 73 height 7
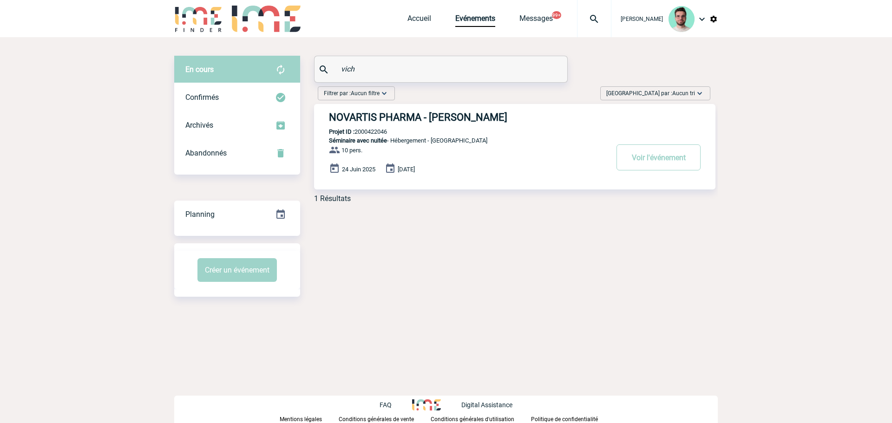
copy p "2000422046"
click at [413, 25] on link "Accueil" at bounding box center [420, 20] width 24 height 13
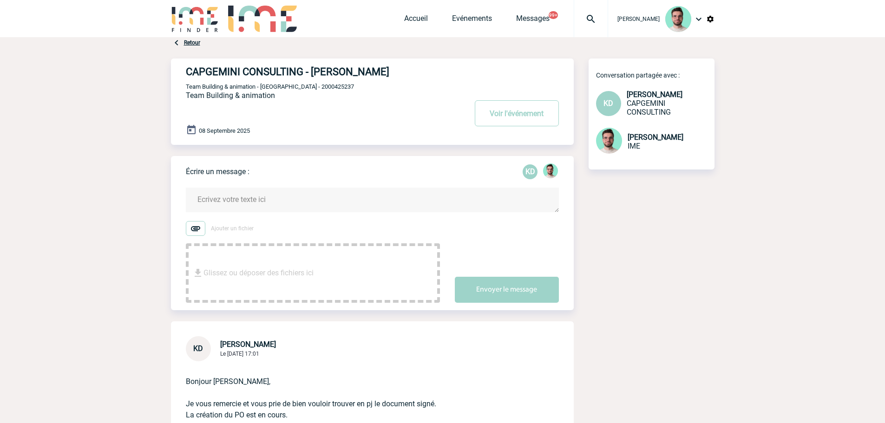
click at [249, 204] on textarea at bounding box center [372, 200] width 373 height 25
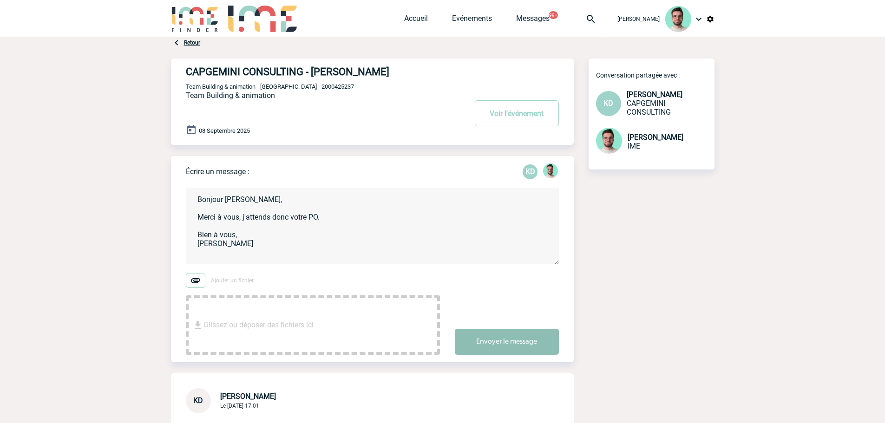
type textarea "Bonjour [PERSON_NAME], Merci à vous, j'attends donc votre PO. Bien à vous, [PER…"
click at [530, 343] on button "Envoyer le message" at bounding box center [507, 342] width 104 height 26
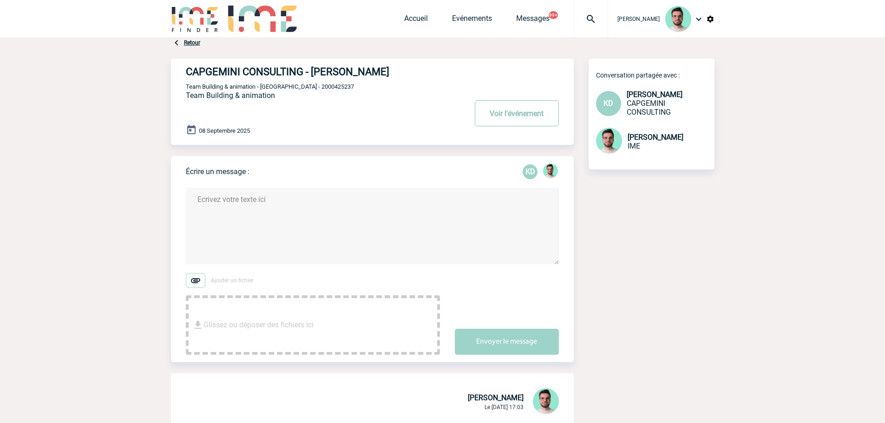
click at [510, 115] on button "Voir l'événement" at bounding box center [517, 113] width 84 height 26
